Goal: Task Accomplishment & Management: Complete application form

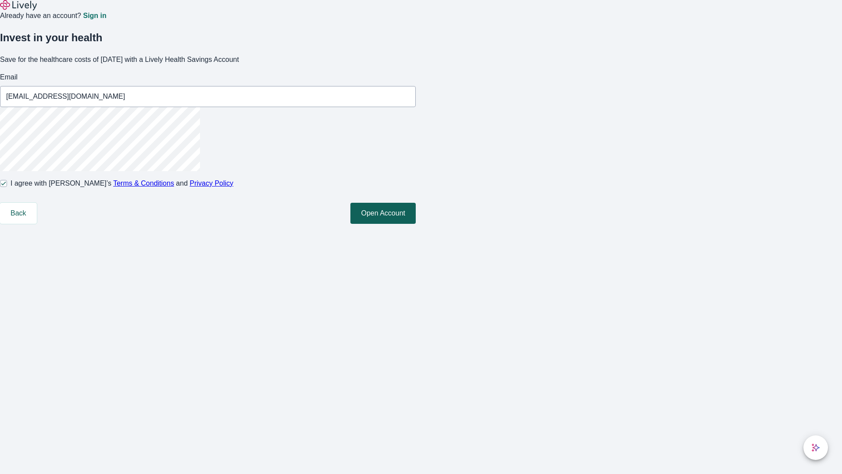
click at [416, 224] on button "Open Account" at bounding box center [382, 213] width 65 height 21
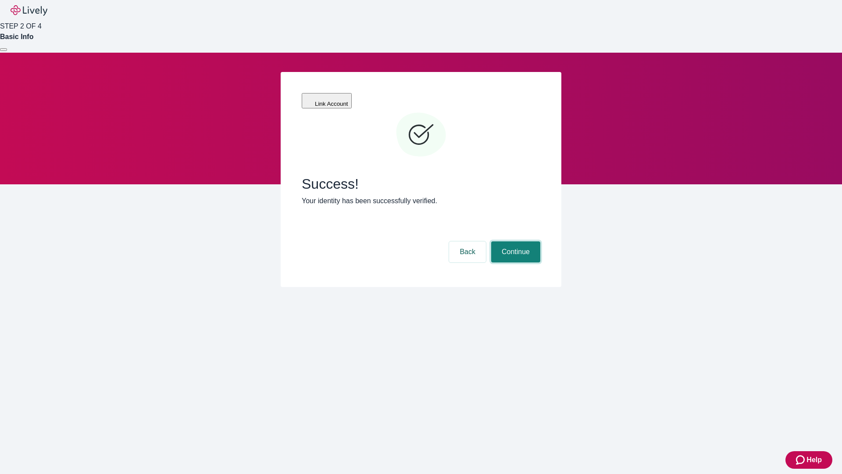
click at [515, 241] on button "Continue" at bounding box center [515, 251] width 49 height 21
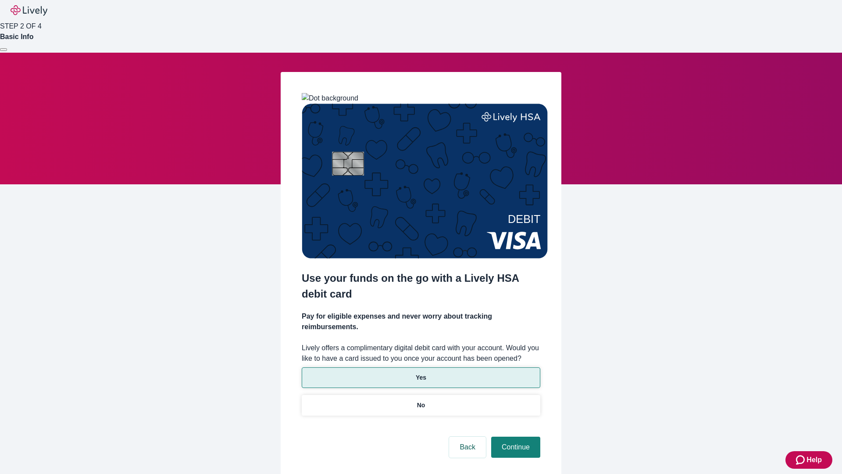
click at [421, 373] on p "Yes" at bounding box center [421, 377] width 11 height 9
click at [515, 436] on button "Continue" at bounding box center [515, 446] width 49 height 21
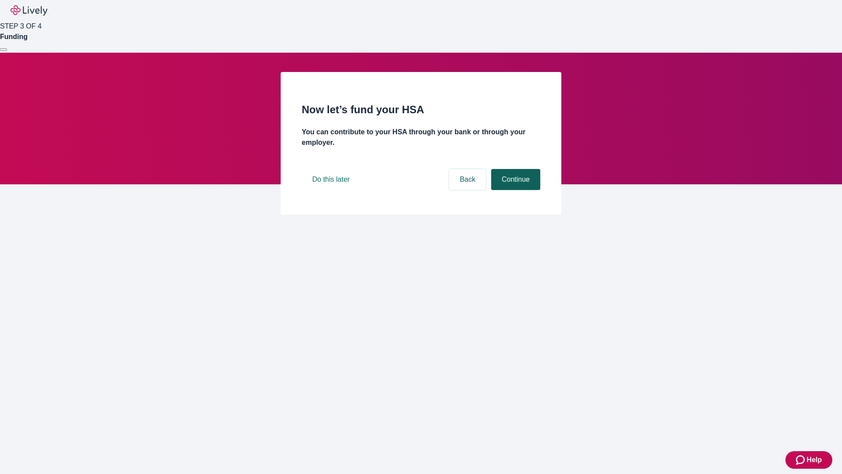
click at [515, 190] on button "Continue" at bounding box center [515, 179] width 49 height 21
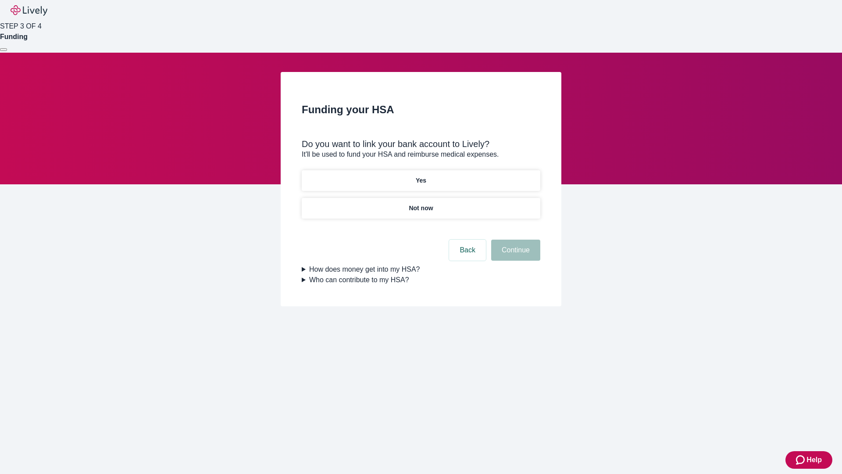
click at [421, 204] on p "Not now" at bounding box center [421, 208] width 24 height 9
click at [515, 255] on button "Continue" at bounding box center [515, 249] width 49 height 21
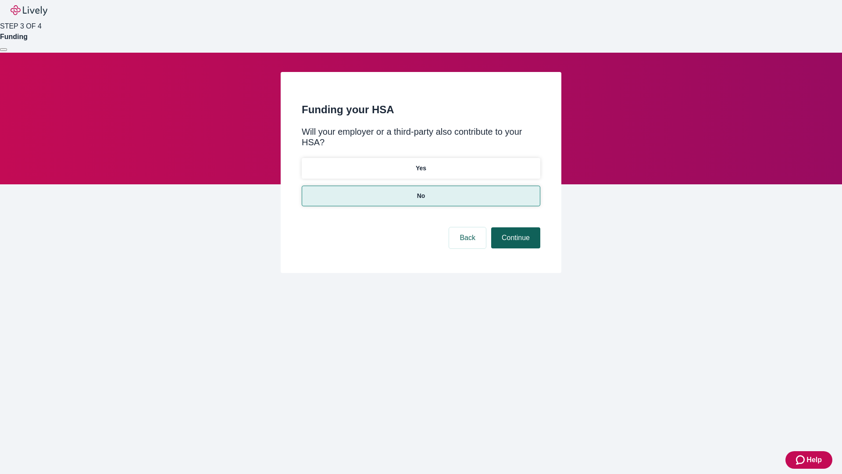
click at [515, 227] on button "Continue" at bounding box center [515, 237] width 49 height 21
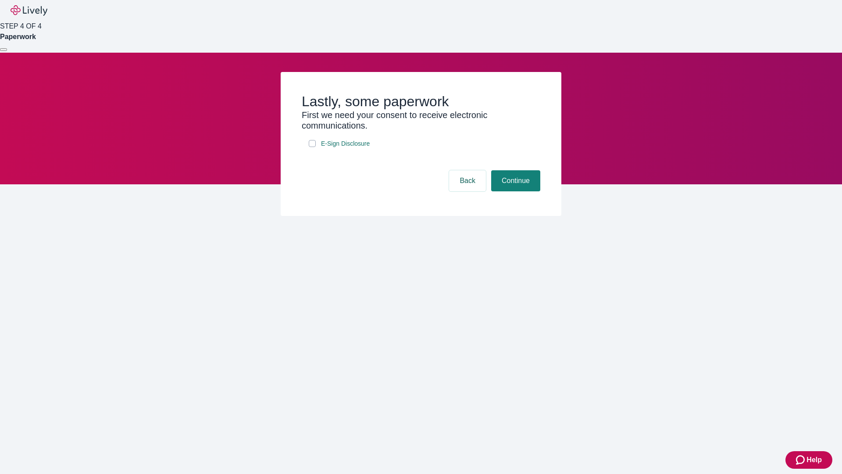
click at [312, 147] on input "E-Sign Disclosure" at bounding box center [312, 143] width 7 height 7
checkbox input "true"
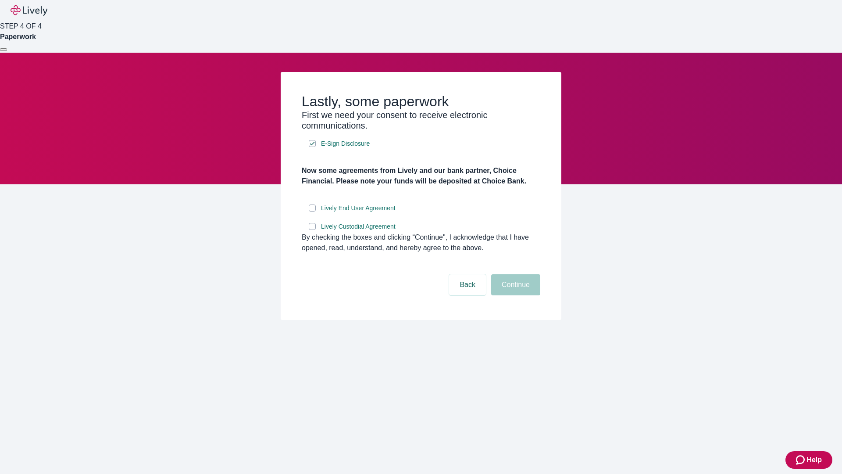
click at [312, 211] on input "Lively End User Agreement" at bounding box center [312, 207] width 7 height 7
checkbox input "true"
click at [312, 230] on input "Lively Custodial Agreement" at bounding box center [312, 226] width 7 height 7
checkbox input "true"
click at [515, 295] on button "Continue" at bounding box center [515, 284] width 49 height 21
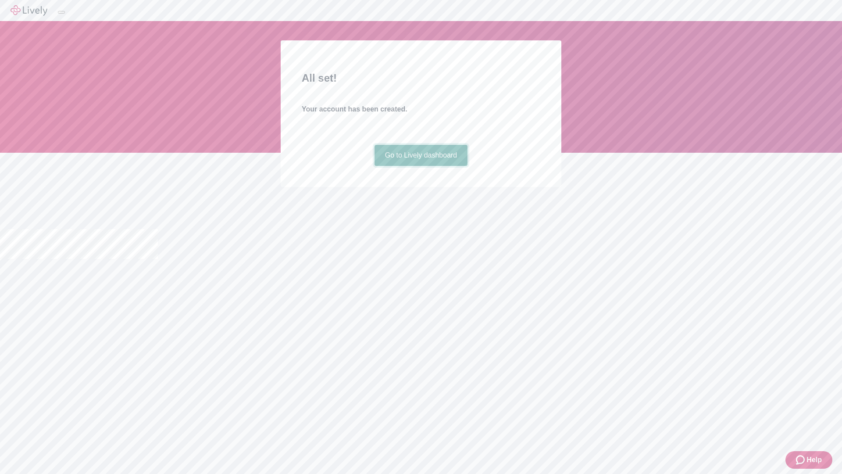
click at [421, 166] on link "Go to Lively dashboard" at bounding box center [421, 155] width 93 height 21
